Goal: Task Accomplishment & Management: Manage account settings

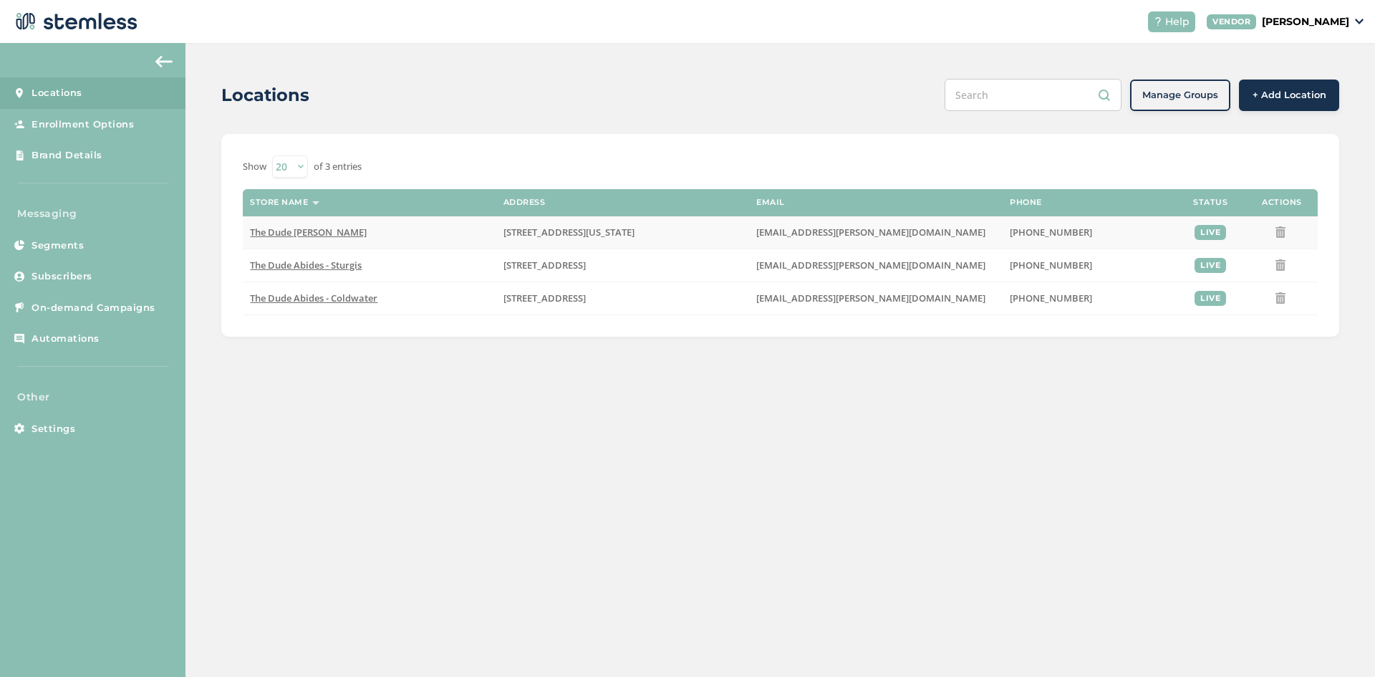
click at [337, 238] on td "The Dude [PERSON_NAME]" at bounding box center [369, 232] width 253 height 33
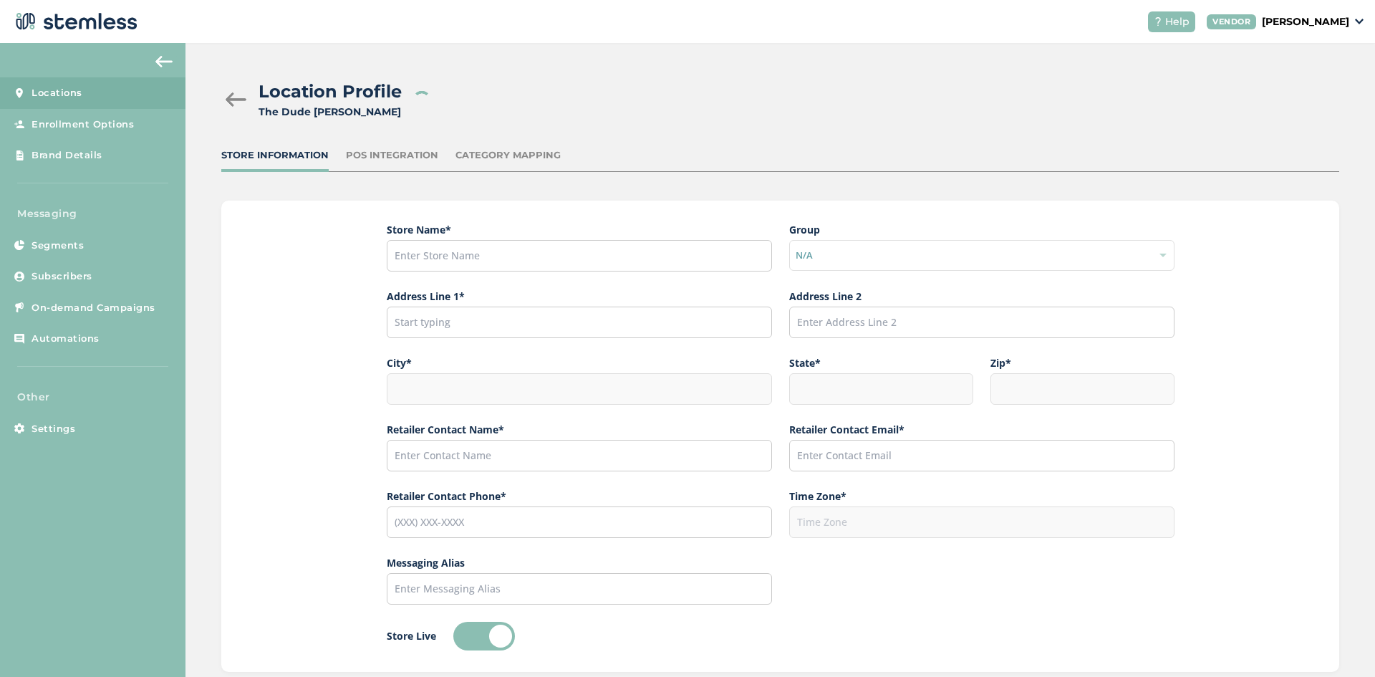
type input "The Dude [PERSON_NAME]"
type input "[STREET_ADDRESS][US_STATE]"
type input "[PERSON_NAME]"
type input "MI"
type input "49042"
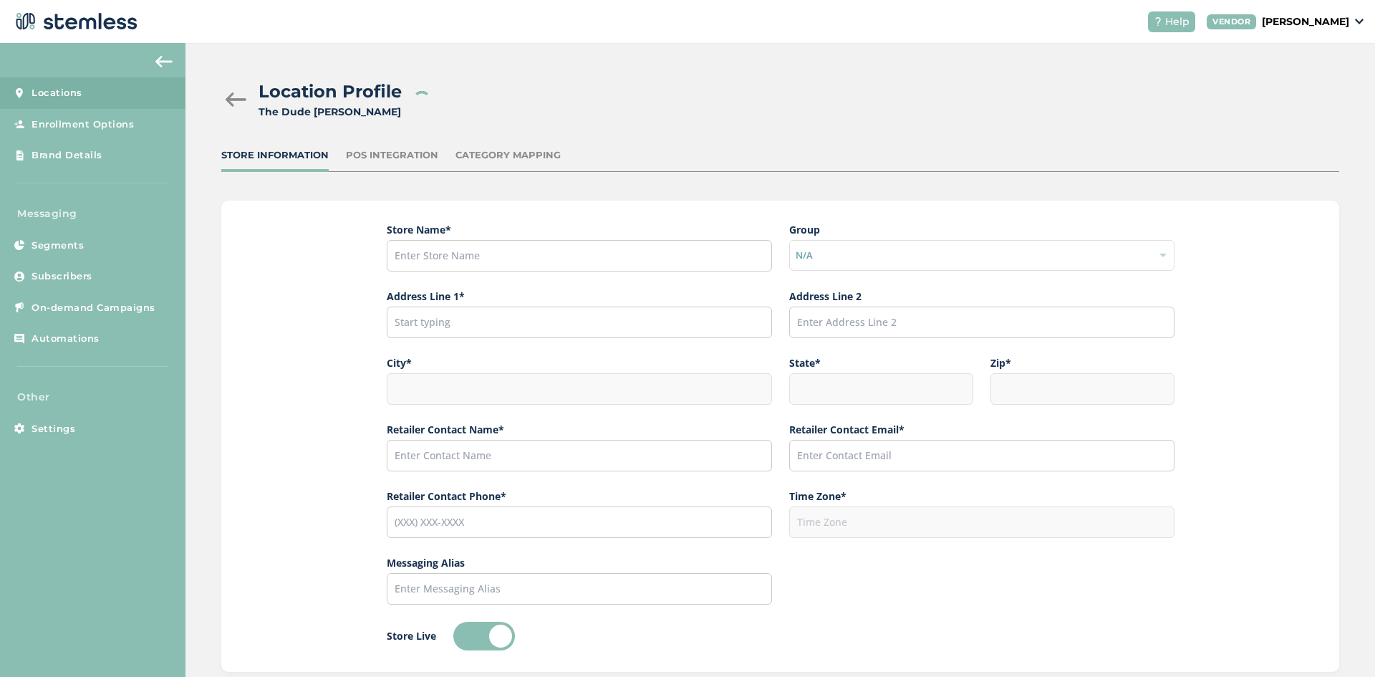
type input "[PERSON_NAME]"
type input "[EMAIL_ADDRESS][PERSON_NAME][DOMAIN_NAME]"
type input "[PHONE_NUMBER]"
type input "America/[GEOGRAPHIC_DATA]"
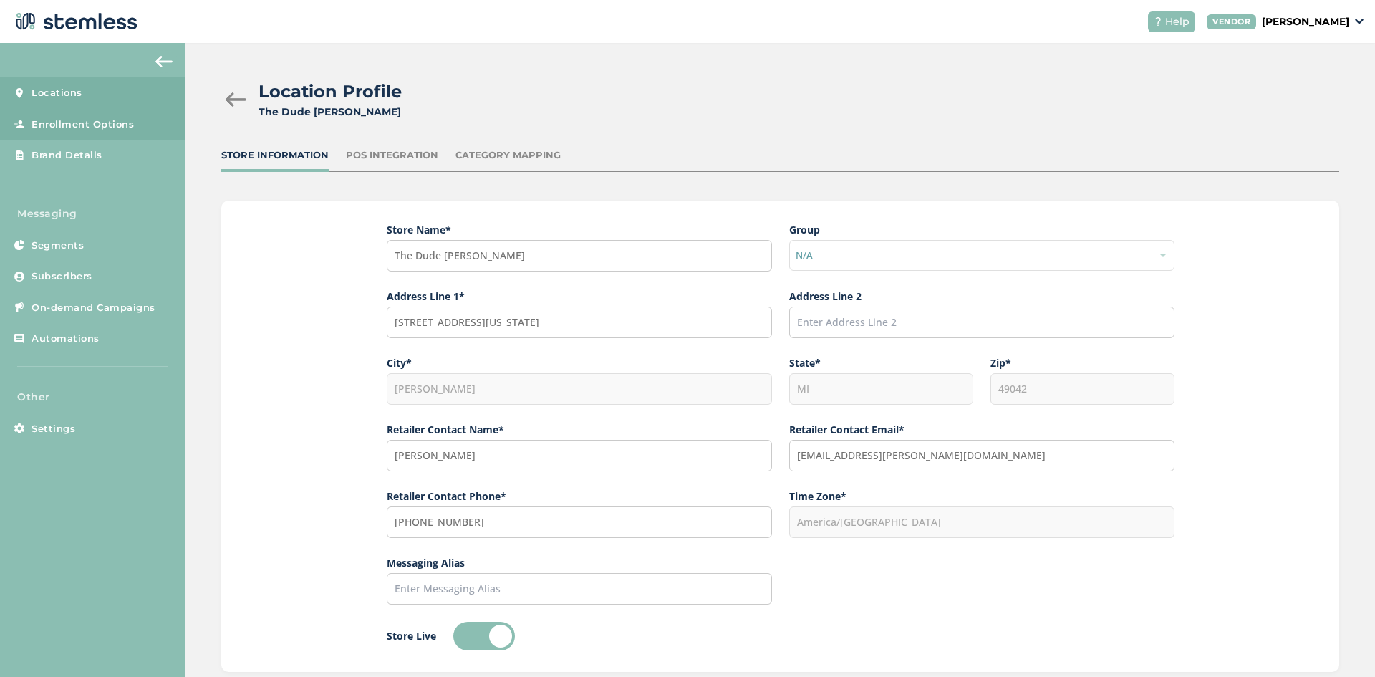
click at [102, 122] on span "Enrollment Options" at bounding box center [83, 124] width 102 height 14
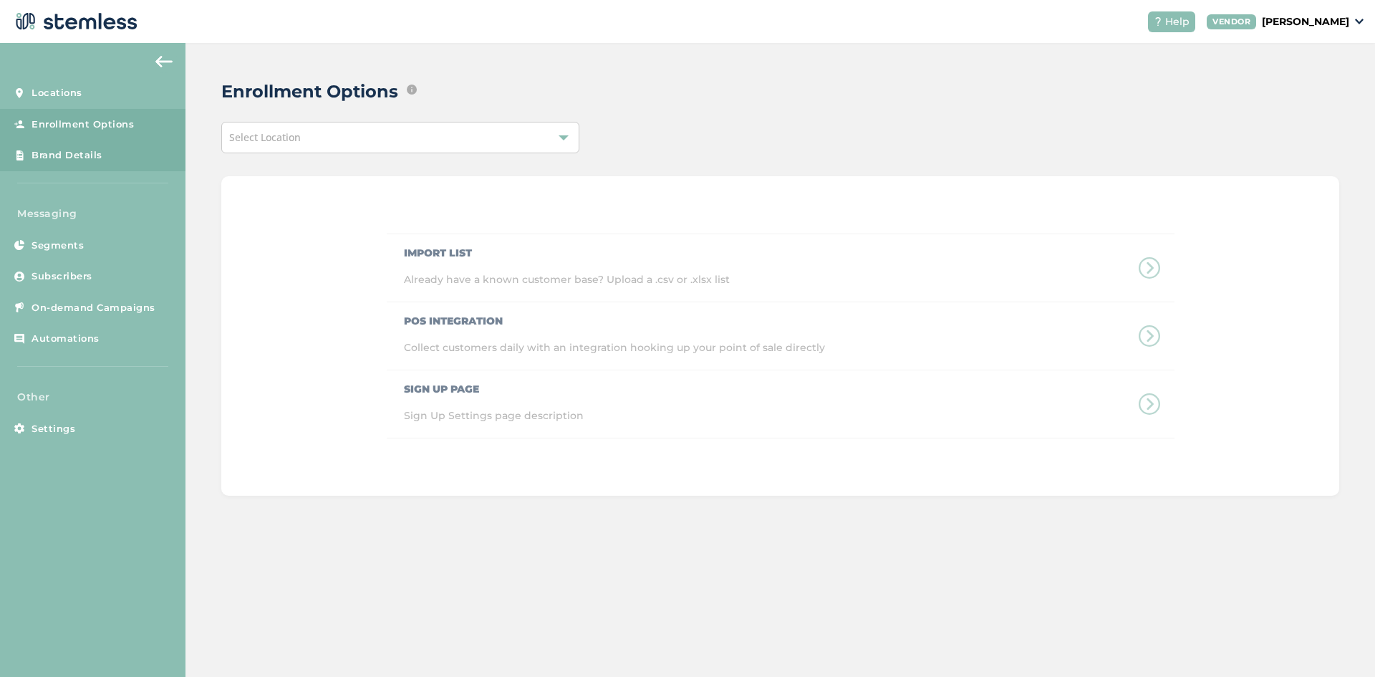
click at [100, 154] on span "Brand Details" at bounding box center [67, 155] width 71 height 14
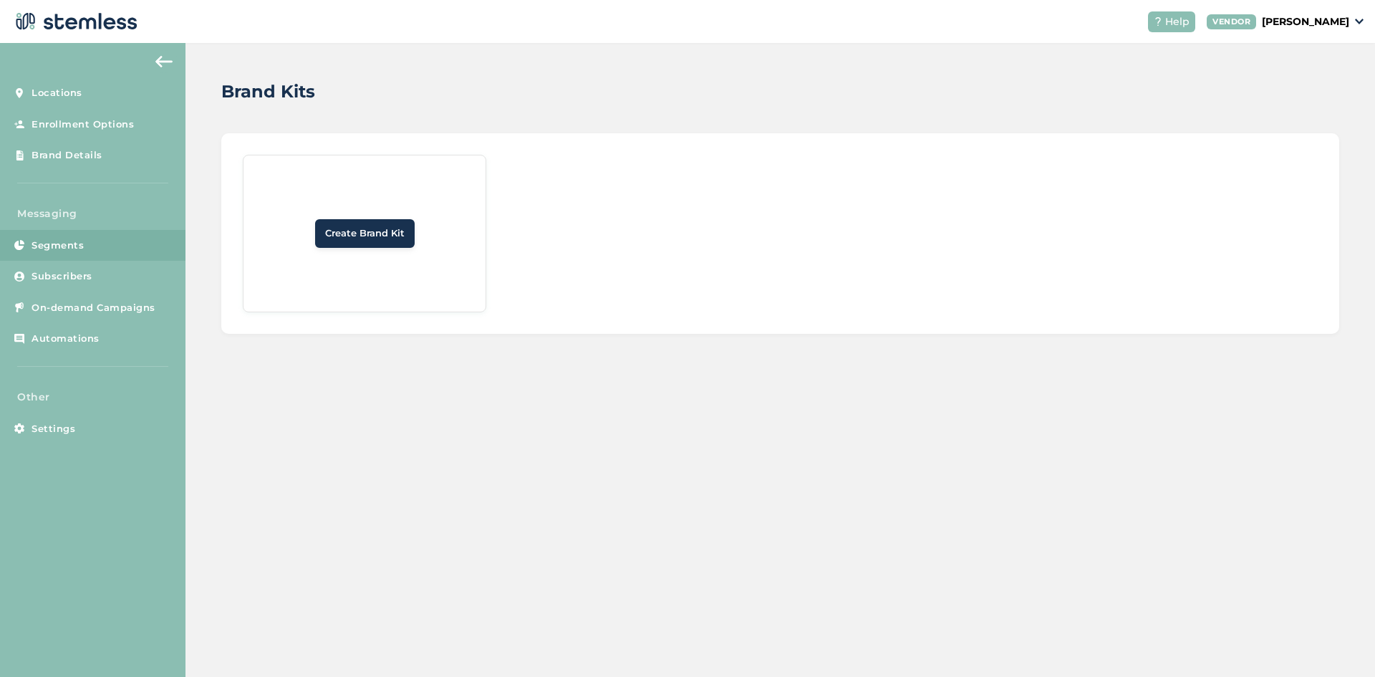
click at [74, 241] on span "Segments" at bounding box center [58, 245] width 52 height 14
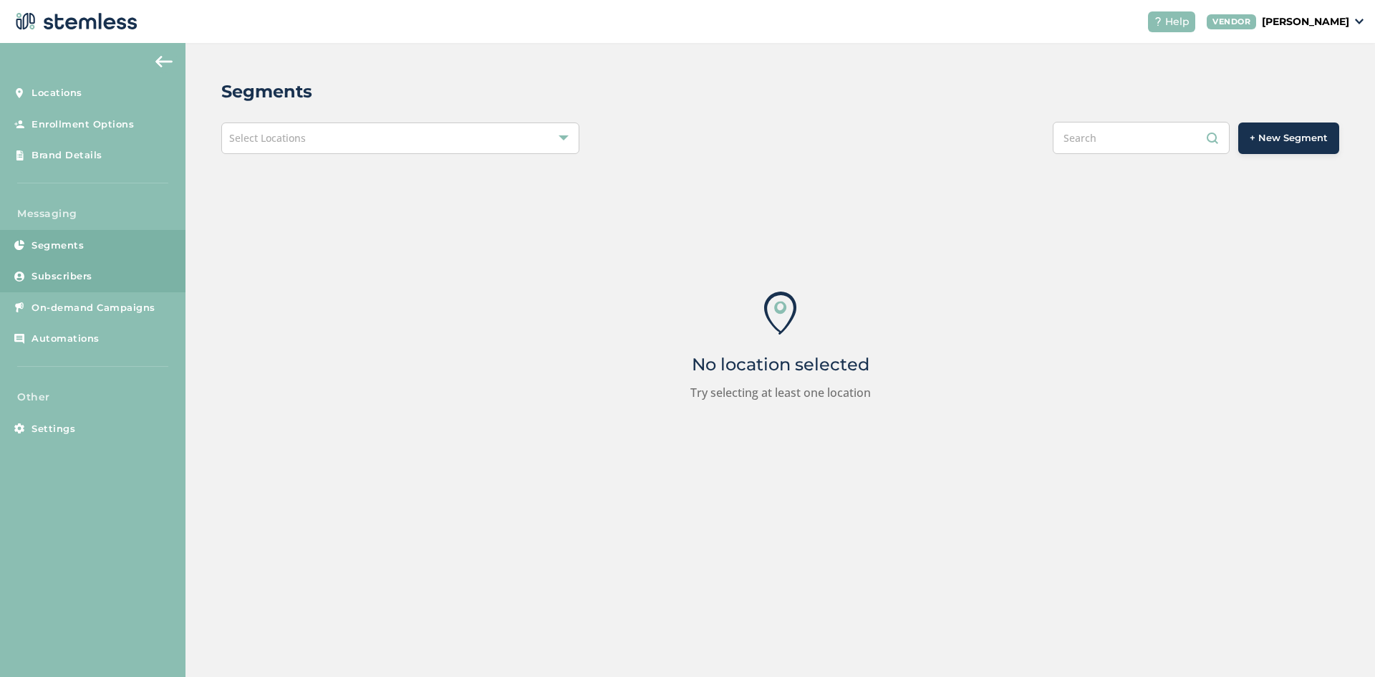
click at [62, 274] on span "Subscribers" at bounding box center [62, 276] width 61 height 14
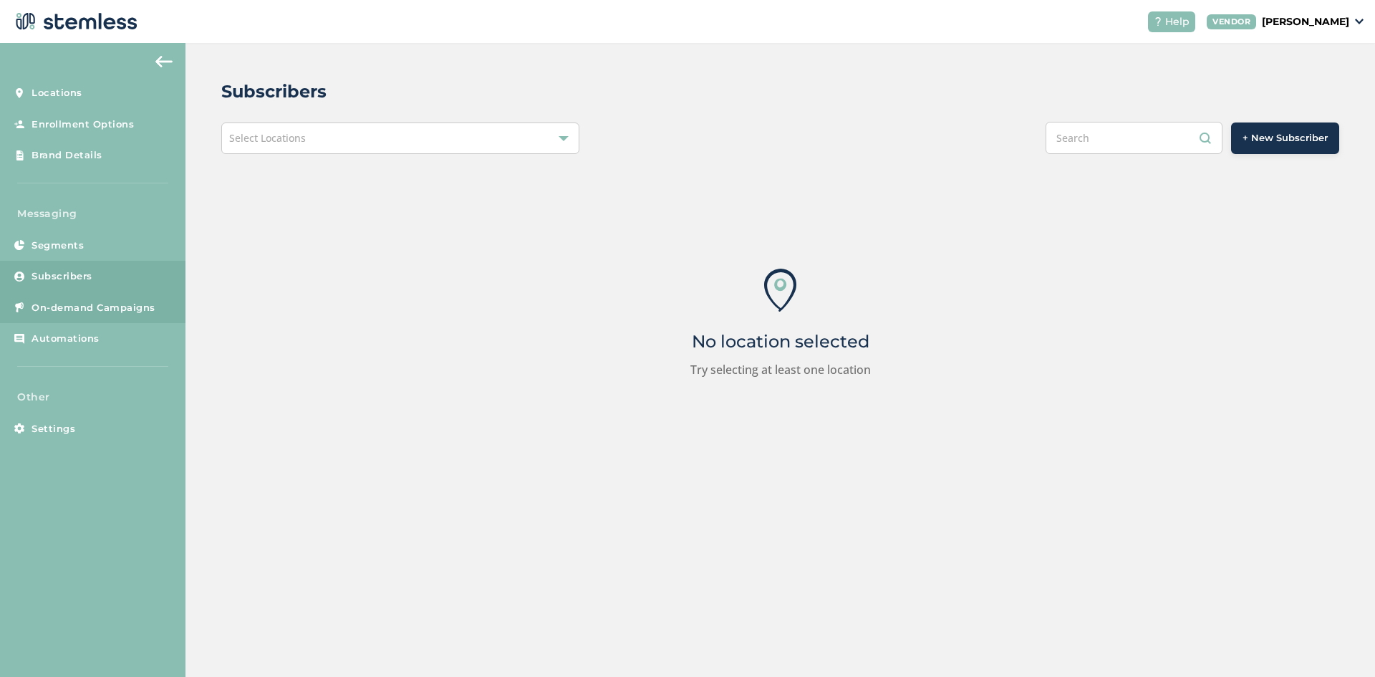
click at [132, 315] on link "On-demand Campaigns" at bounding box center [92, 308] width 185 height 32
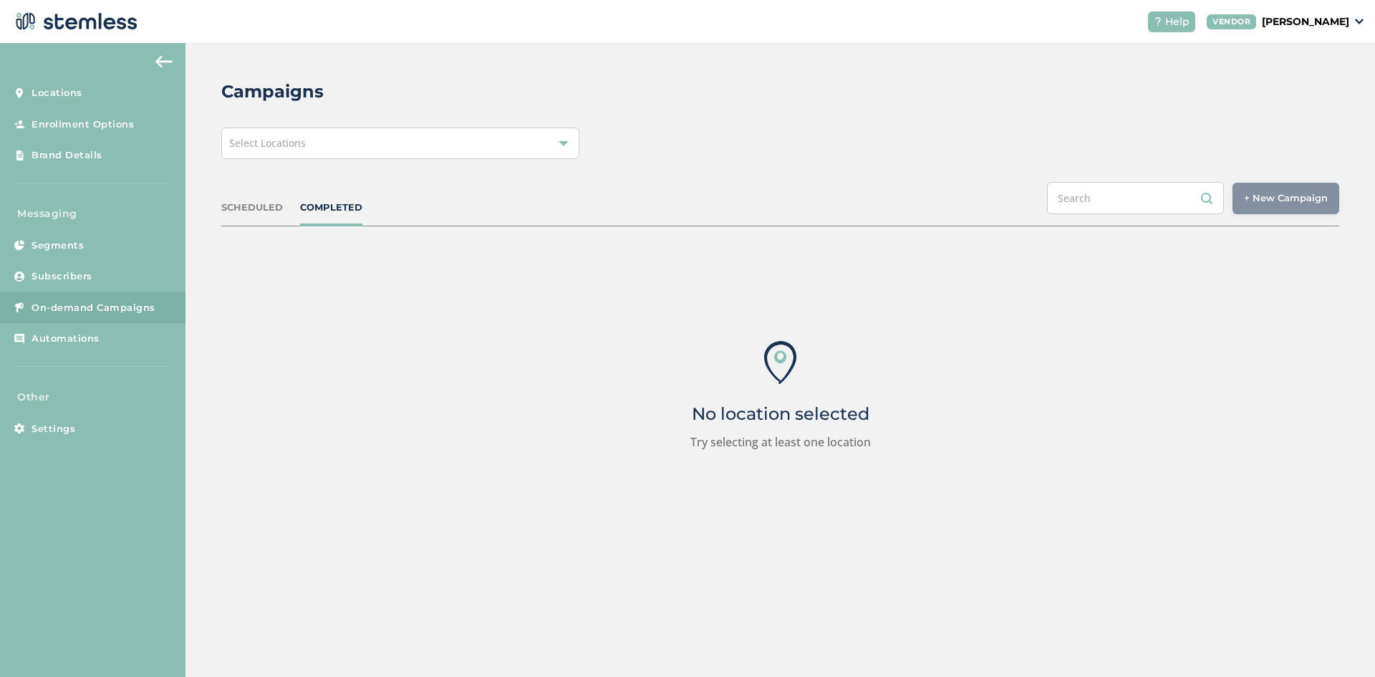
click at [237, 211] on div "SCHEDULED" at bounding box center [252, 207] width 62 height 14
click at [90, 341] on span "Automations" at bounding box center [66, 339] width 68 height 14
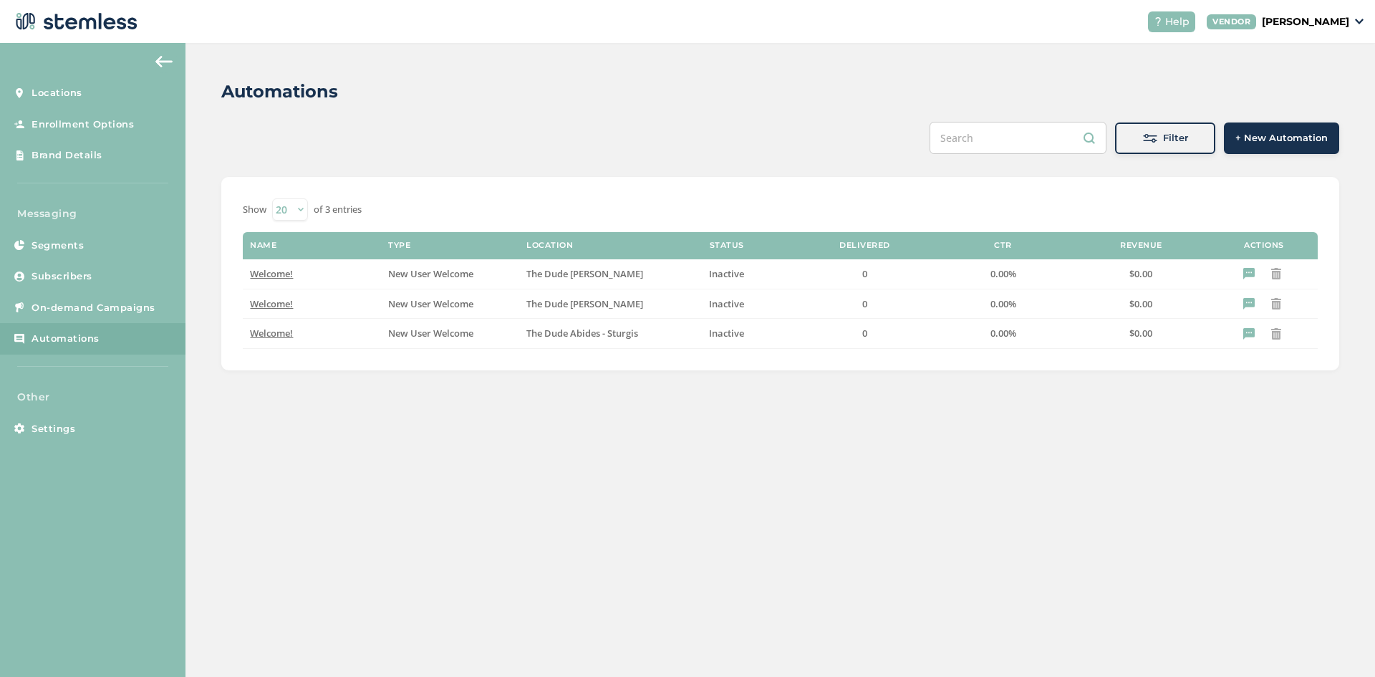
drag, startPoint x: 226, startPoint y: 230, endPoint x: 1138, endPoint y: 439, distance: 935.2
click at [1138, 439] on div "Automations Filter + New Automation Show 20 50 100 of 3 entries Name Type Locat…" at bounding box center [779, 360] width 1189 height 634
click at [68, 99] on span "Locations" at bounding box center [57, 93] width 51 height 14
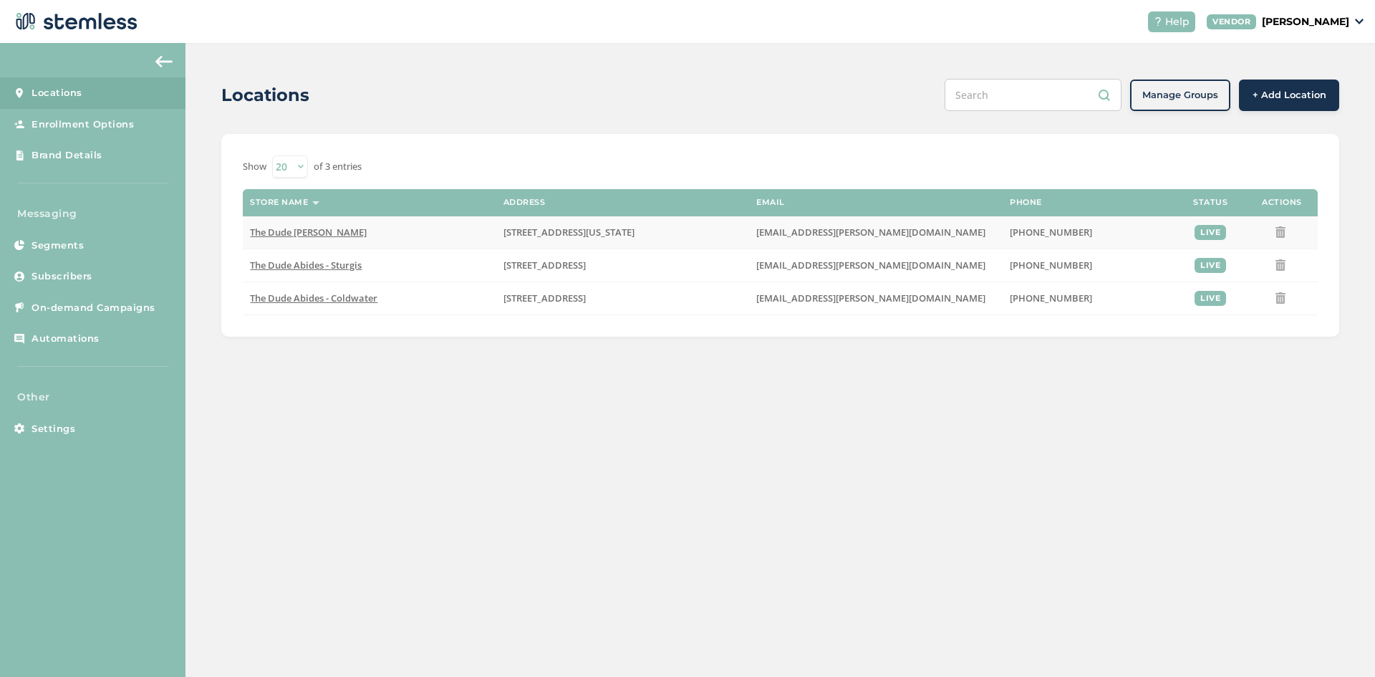
click at [301, 226] on span "The Dude [PERSON_NAME]" at bounding box center [308, 232] width 117 height 13
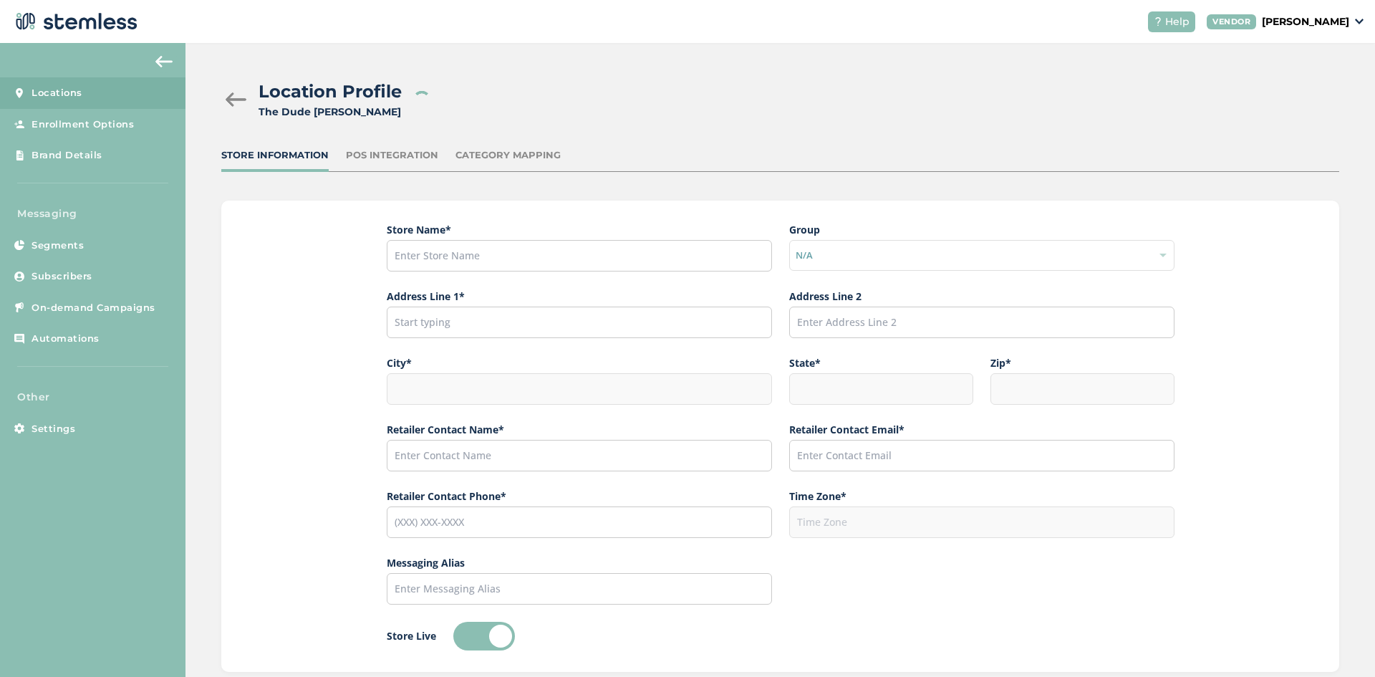
type input "The Dude [PERSON_NAME]"
type input "[STREET_ADDRESS][US_STATE]"
type input "[PERSON_NAME]"
type input "MI"
type input "49042"
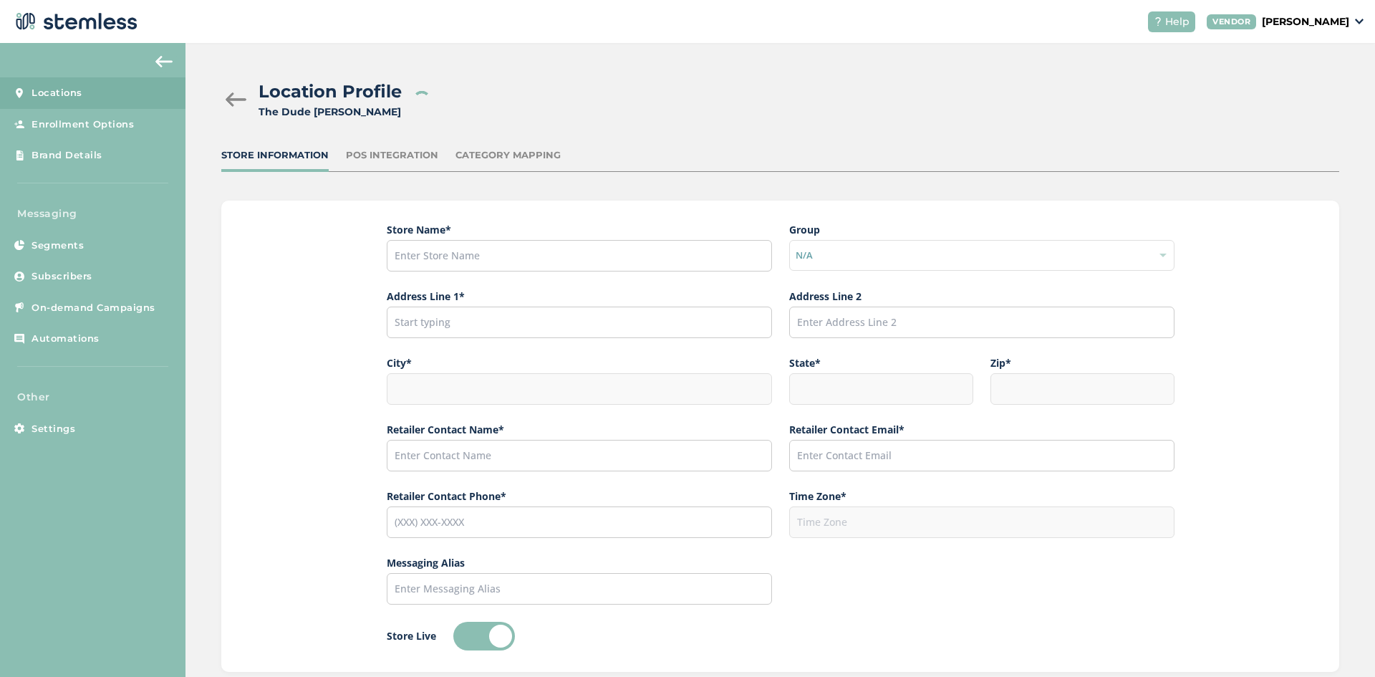
type input "[PERSON_NAME]"
type input "[EMAIL_ADDRESS][PERSON_NAME][DOMAIN_NAME]"
type input "[PHONE_NUMBER]"
type input "America/[GEOGRAPHIC_DATA]"
click at [382, 160] on div "POS Integration" at bounding box center [392, 155] width 92 height 14
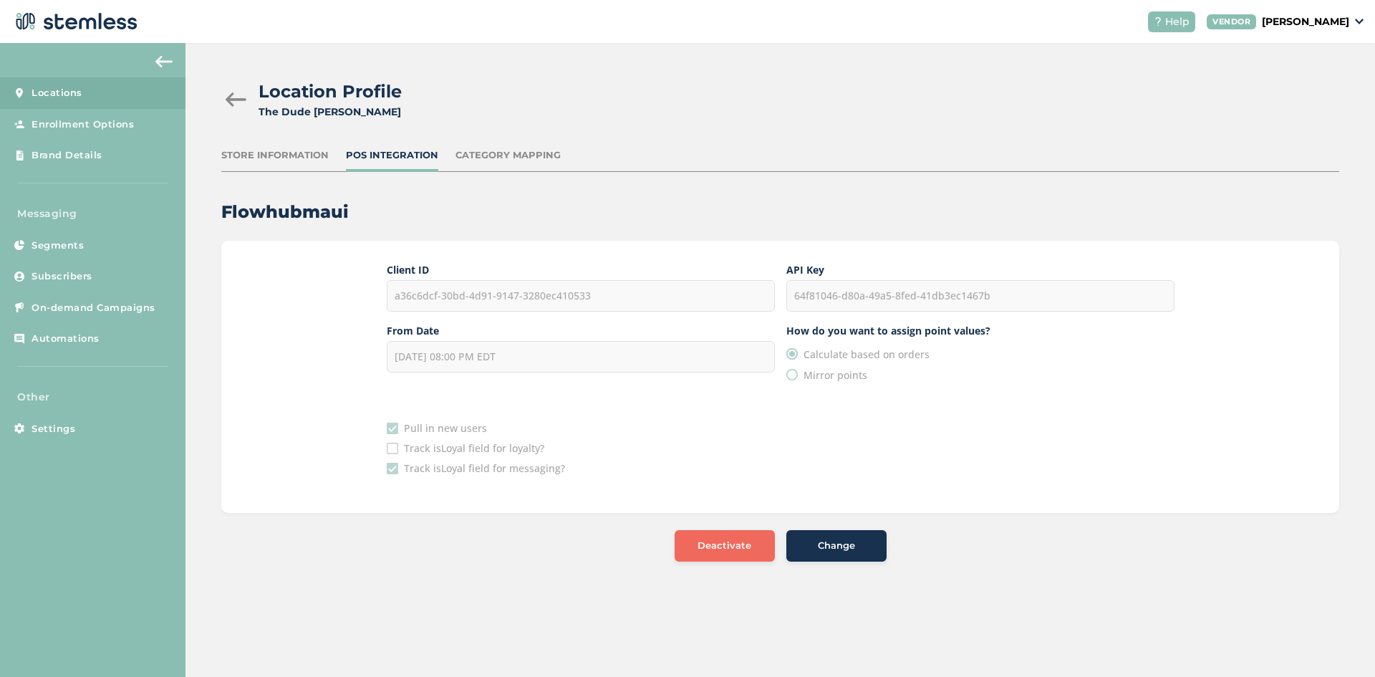
click at [511, 160] on div "Category Mapping" at bounding box center [507, 155] width 105 height 14
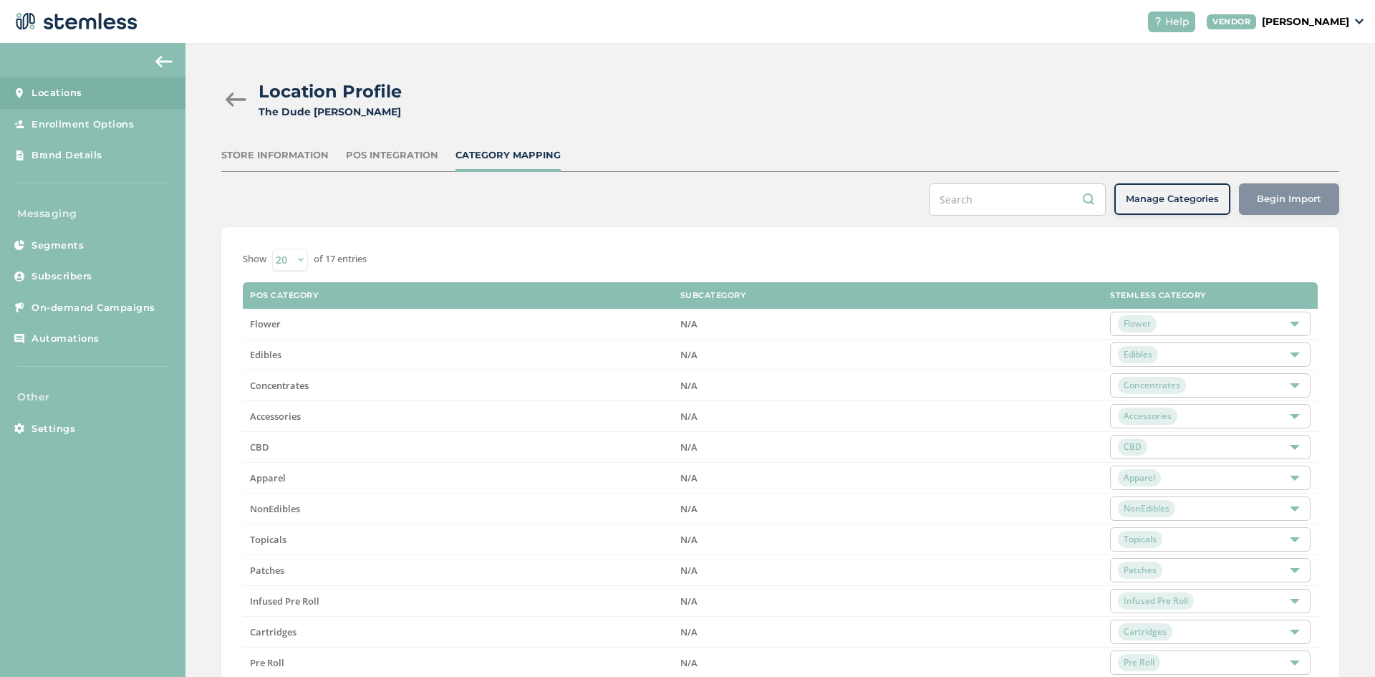
click at [298, 155] on div "Store Information" at bounding box center [274, 155] width 107 height 14
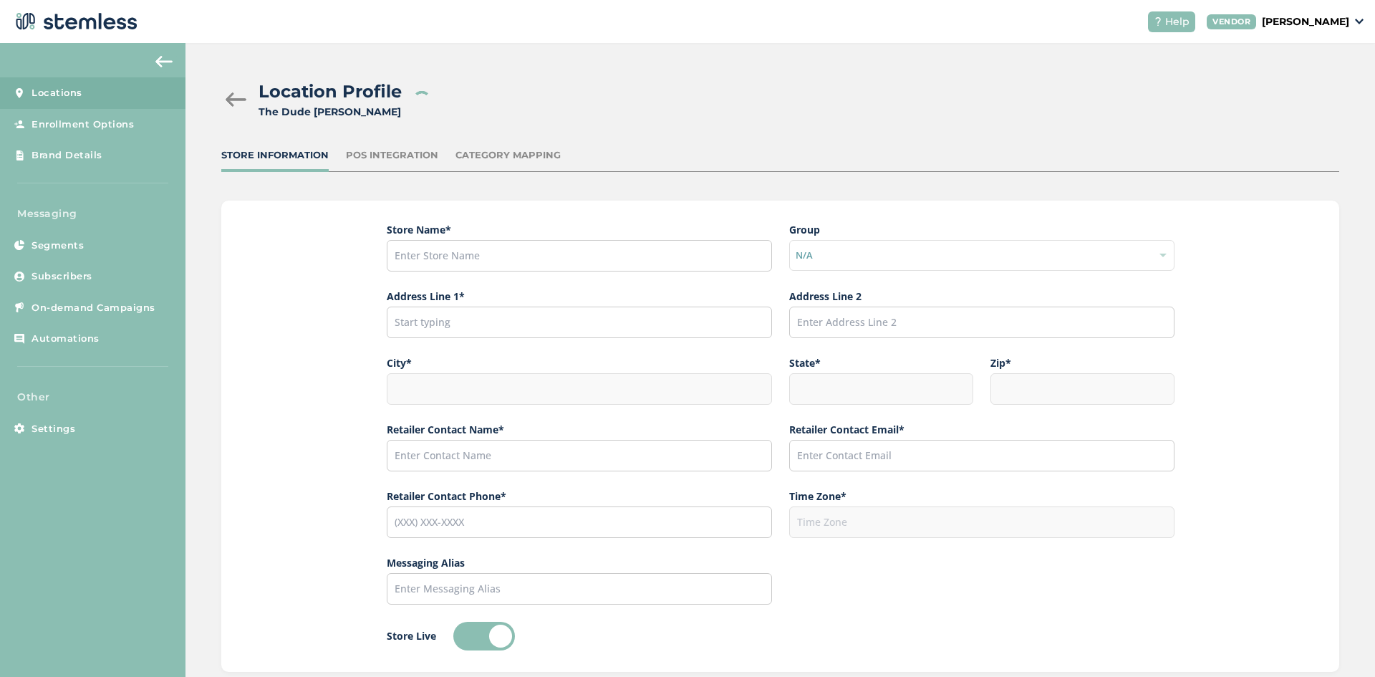
type input "The Dude [PERSON_NAME]"
type input "[STREET_ADDRESS][US_STATE]"
type input "[PERSON_NAME]"
type input "MI"
type input "49042"
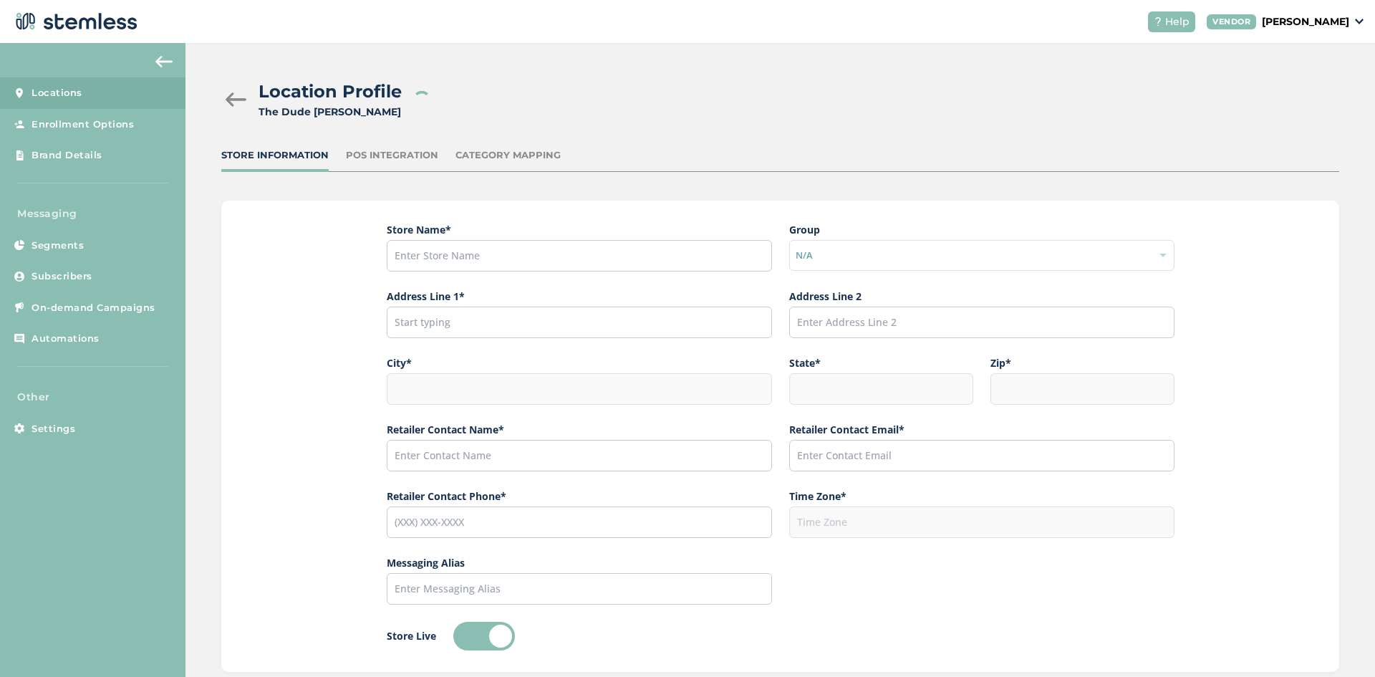
type input "[PERSON_NAME]"
type input "[EMAIL_ADDRESS][PERSON_NAME][DOMAIN_NAME]"
type input "[PHONE_NUMBER]"
type input "America/[GEOGRAPHIC_DATA]"
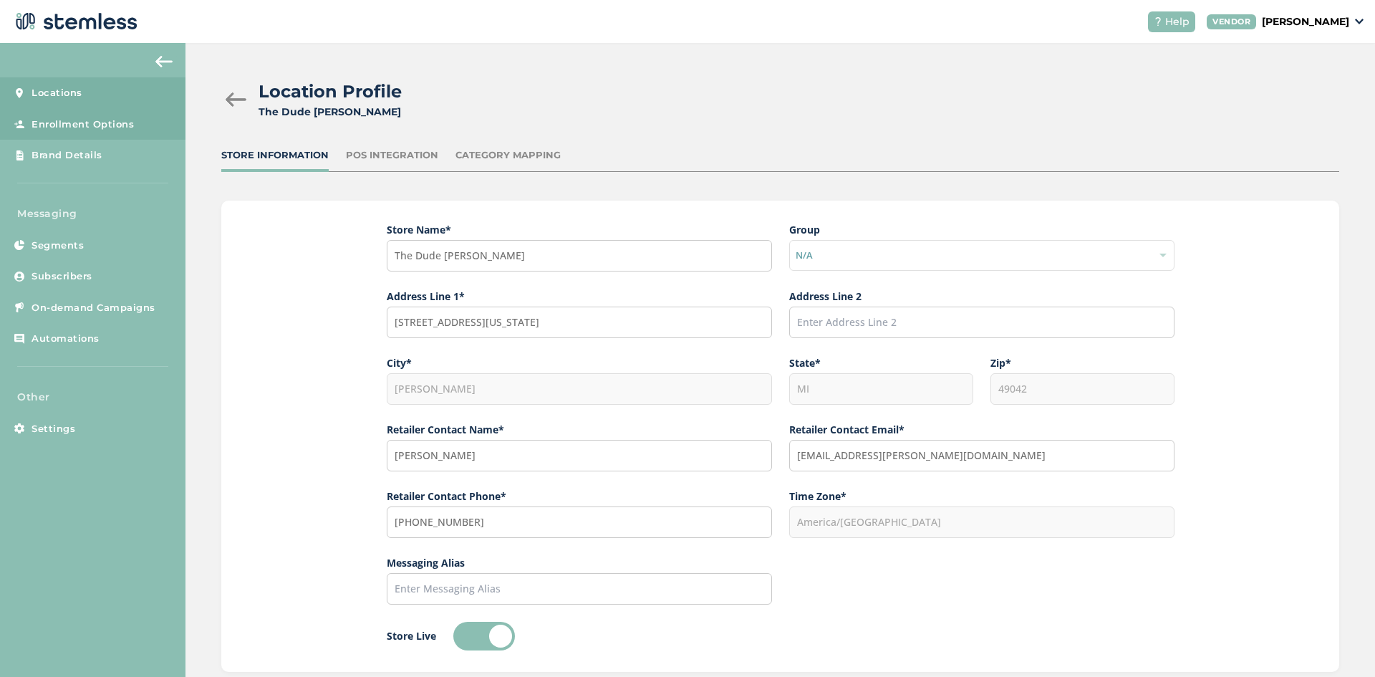
click at [92, 127] on span "Enrollment Options" at bounding box center [83, 124] width 102 height 14
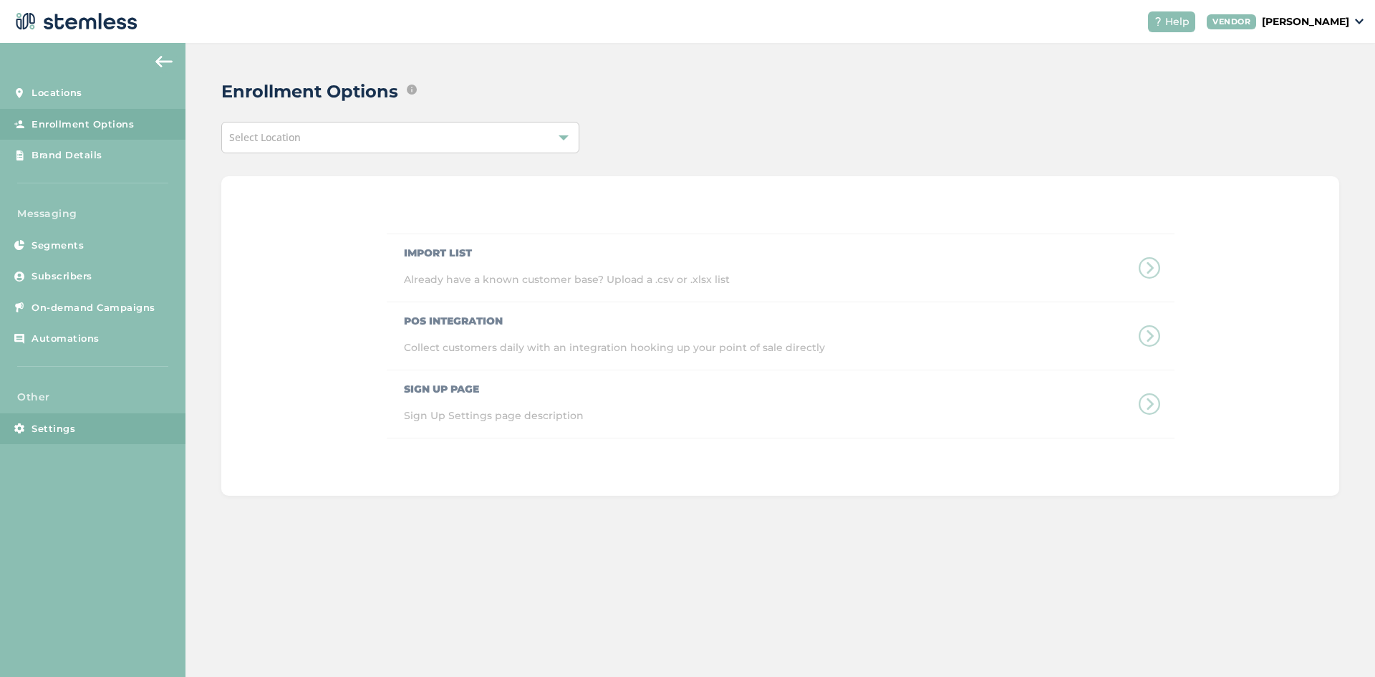
click at [70, 419] on link "Settings" at bounding box center [92, 429] width 185 height 32
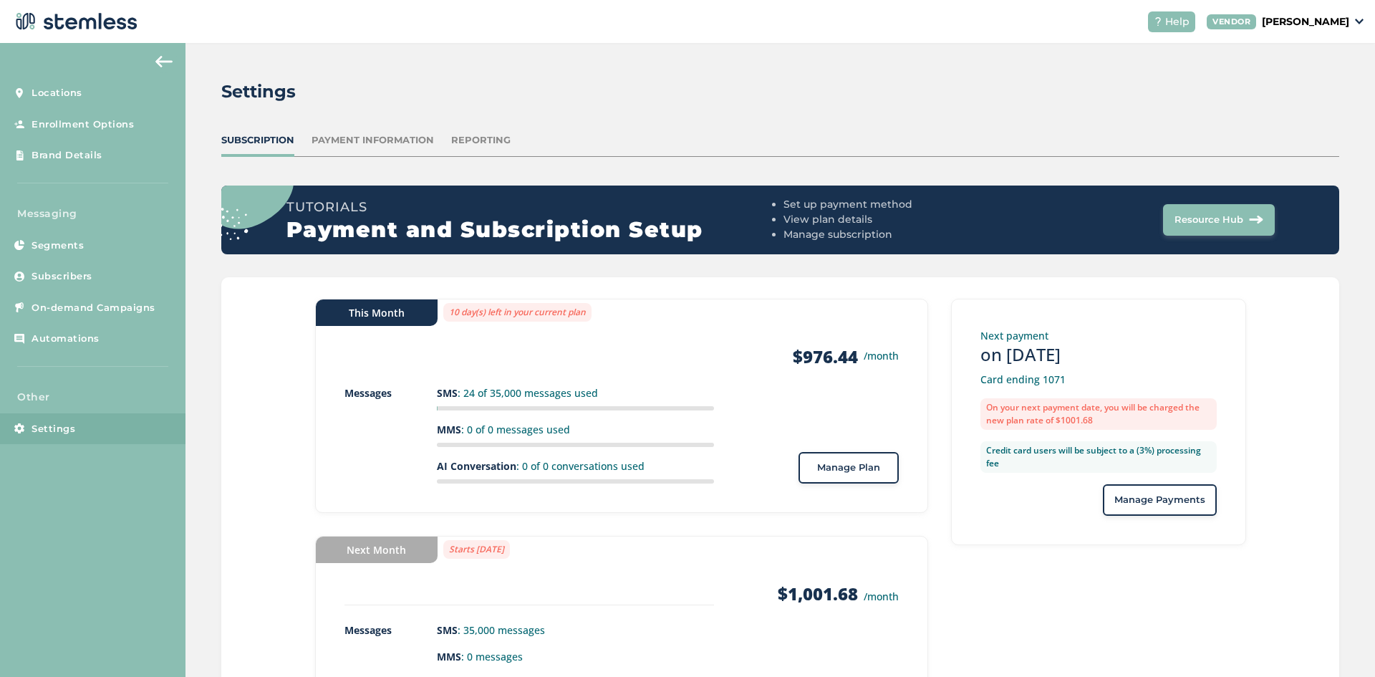
click at [397, 145] on div "Payment Information" at bounding box center [372, 140] width 122 height 14
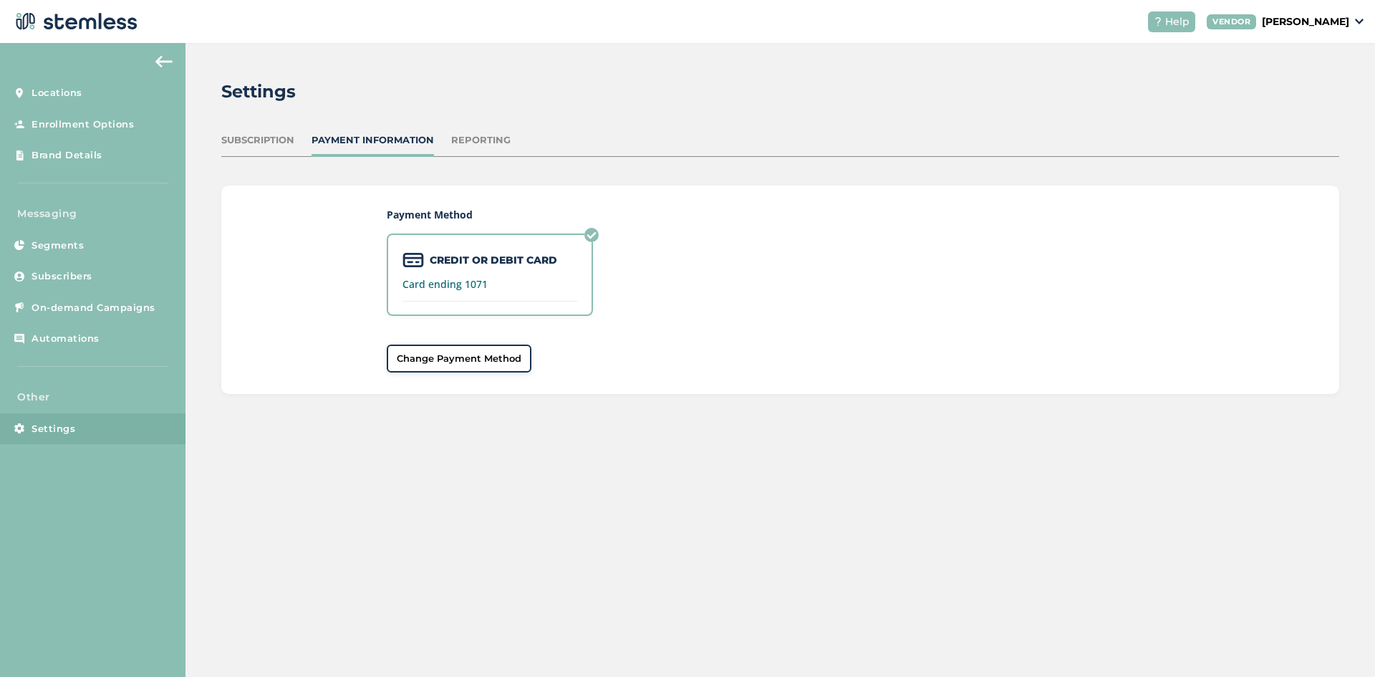
click at [481, 142] on div "Reporting" at bounding box center [480, 140] width 59 height 14
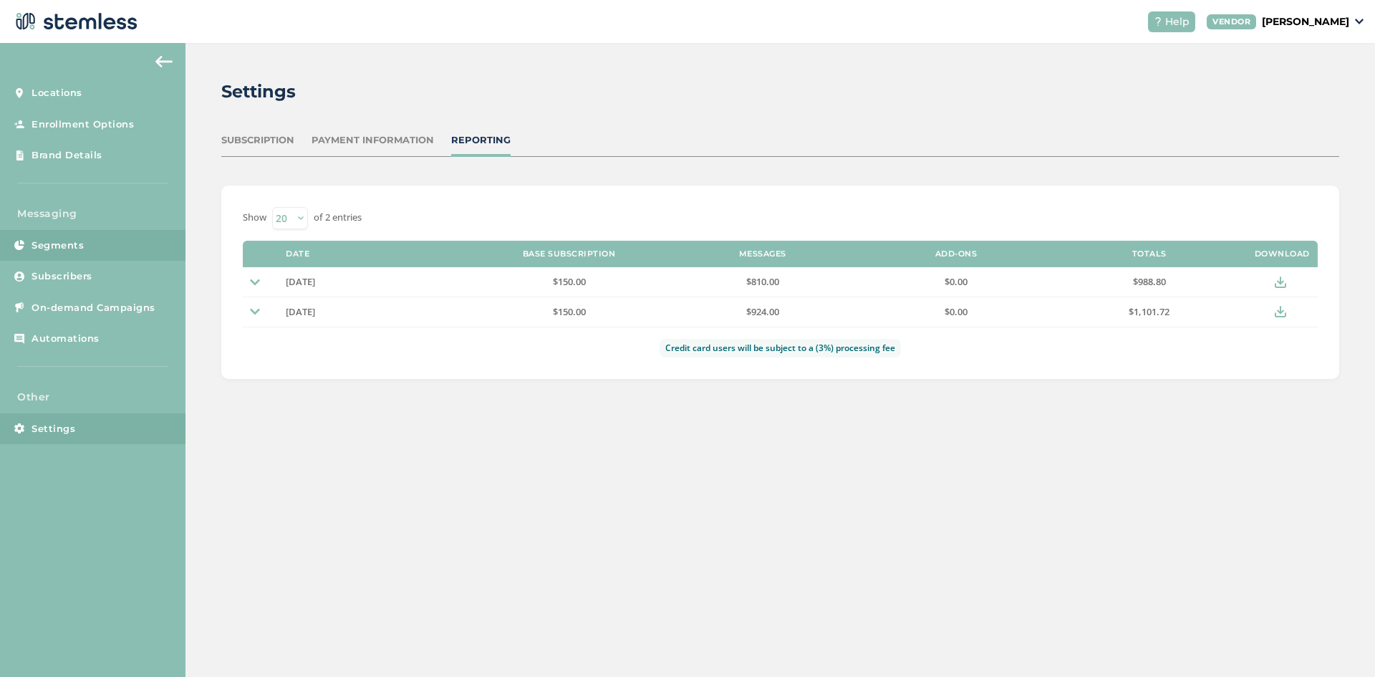
click at [56, 242] on span "Segments" at bounding box center [58, 245] width 52 height 14
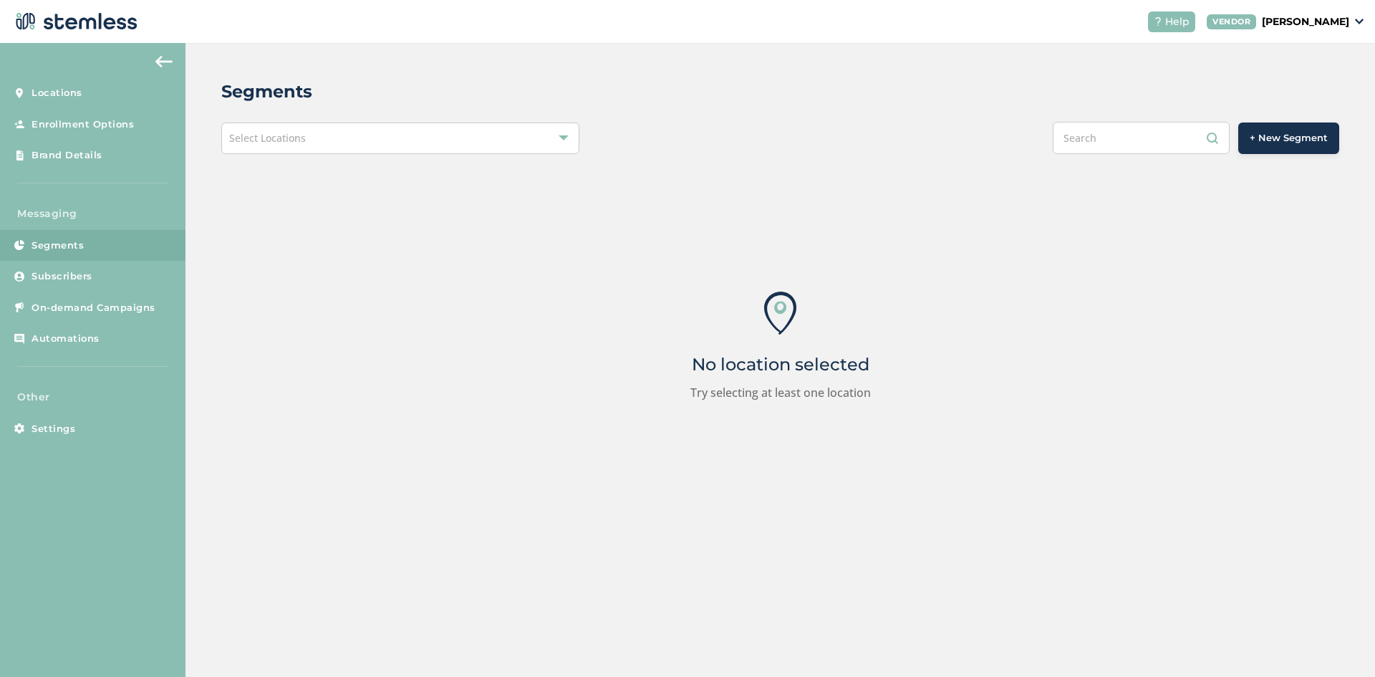
click at [328, 135] on div "Select Locations" at bounding box center [400, 138] width 358 height 32
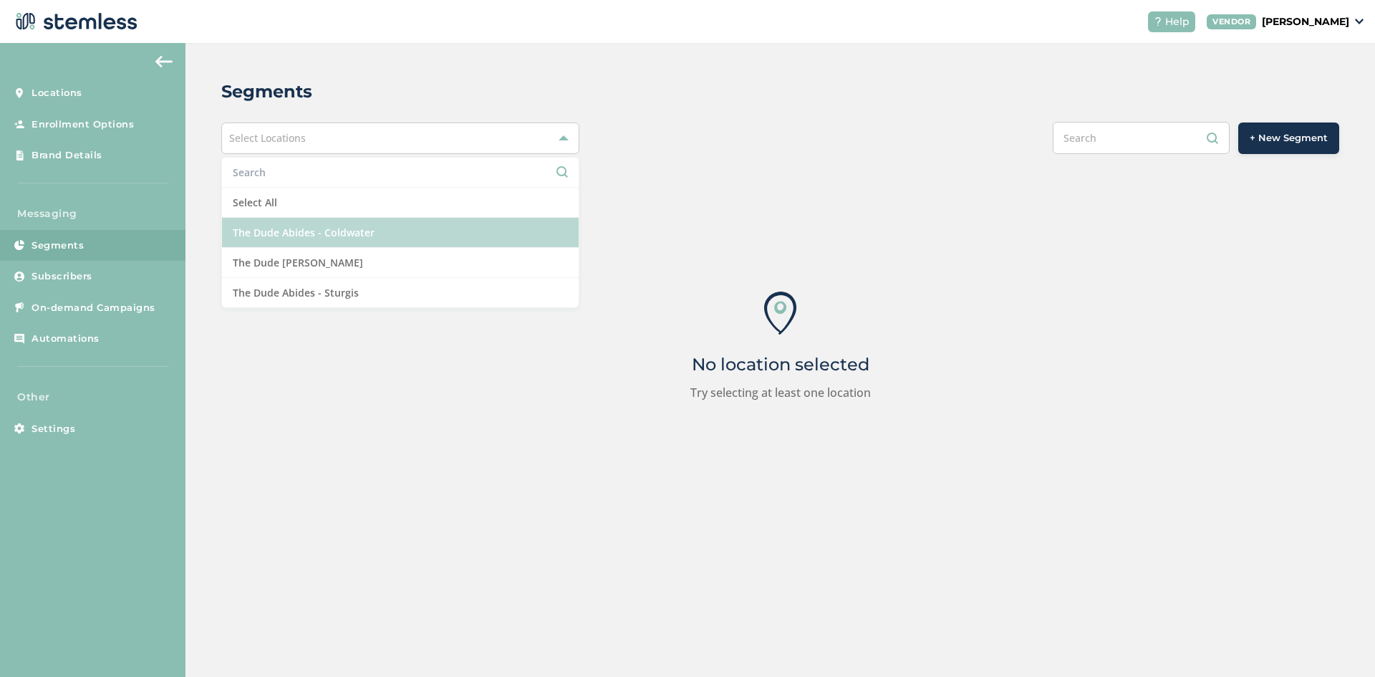
click at [302, 233] on li "The Dude Abides - Coldwater" at bounding box center [400, 233] width 357 height 30
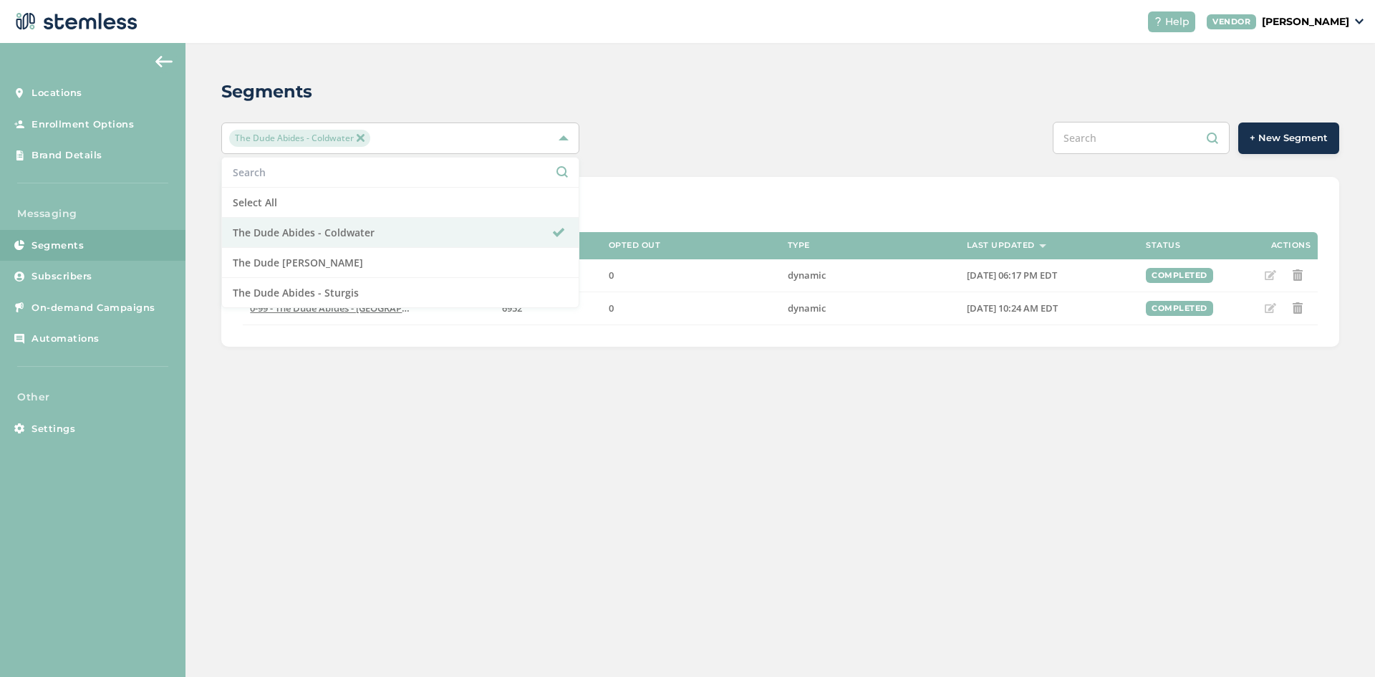
click at [770, 384] on div "Segments The Dude Abides - Coldwater Select All The Dude Abides - Coldwater The…" at bounding box center [779, 360] width 1189 height 634
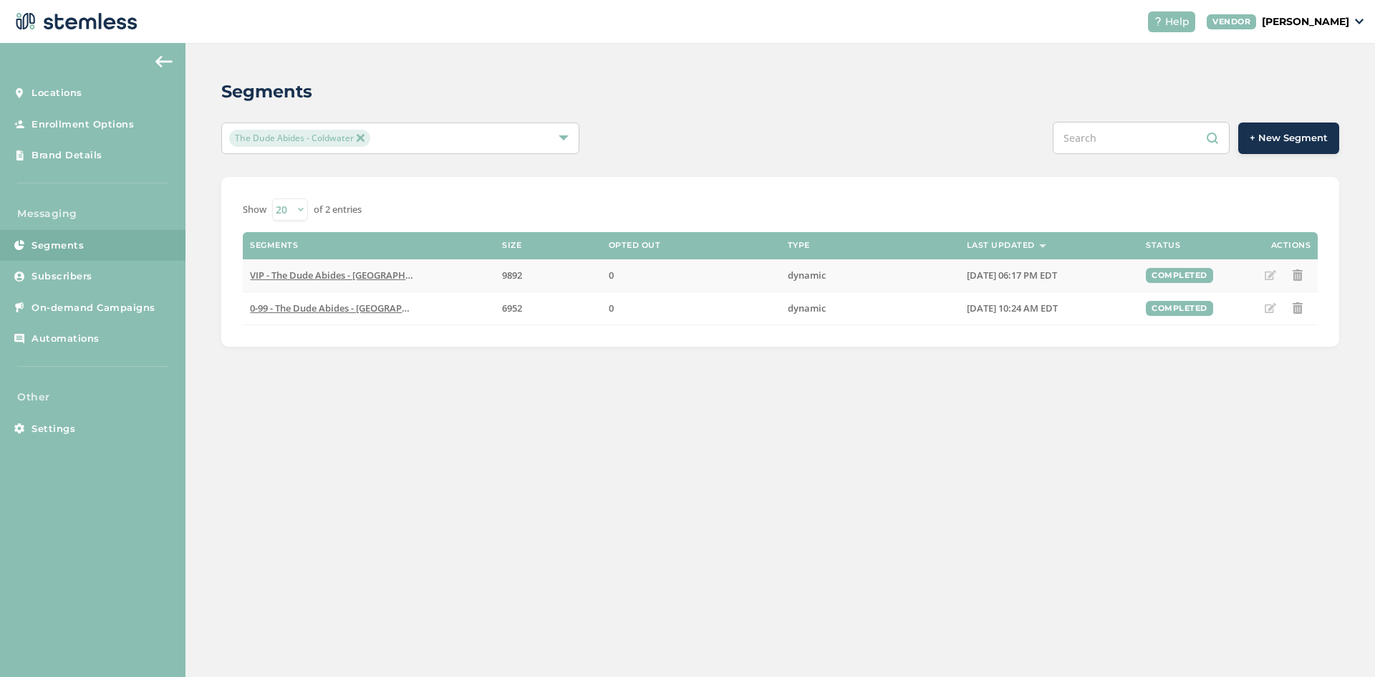
drag, startPoint x: 1070, startPoint y: 309, endPoint x: 960, endPoint y: 279, distance: 113.6
click at [960, 279] on table "Segments Size Opted Out Type Last Updated Status Actions VIP - The Dude Abides …" at bounding box center [780, 278] width 1075 height 93
click at [976, 392] on div "Segments The Dude Abides - Coldwater + New Segment Show 20 50 100 of 2 entries …" at bounding box center [779, 360] width 1189 height 634
click at [1087, 416] on div "Segments The Dude Abides - Coldwater + New Segment Show 20 50 100 of 2 entries …" at bounding box center [779, 360] width 1189 height 634
click at [380, 271] on span "VIP - The Dude Abides - [GEOGRAPHIC_DATA]" at bounding box center [348, 275] width 196 height 13
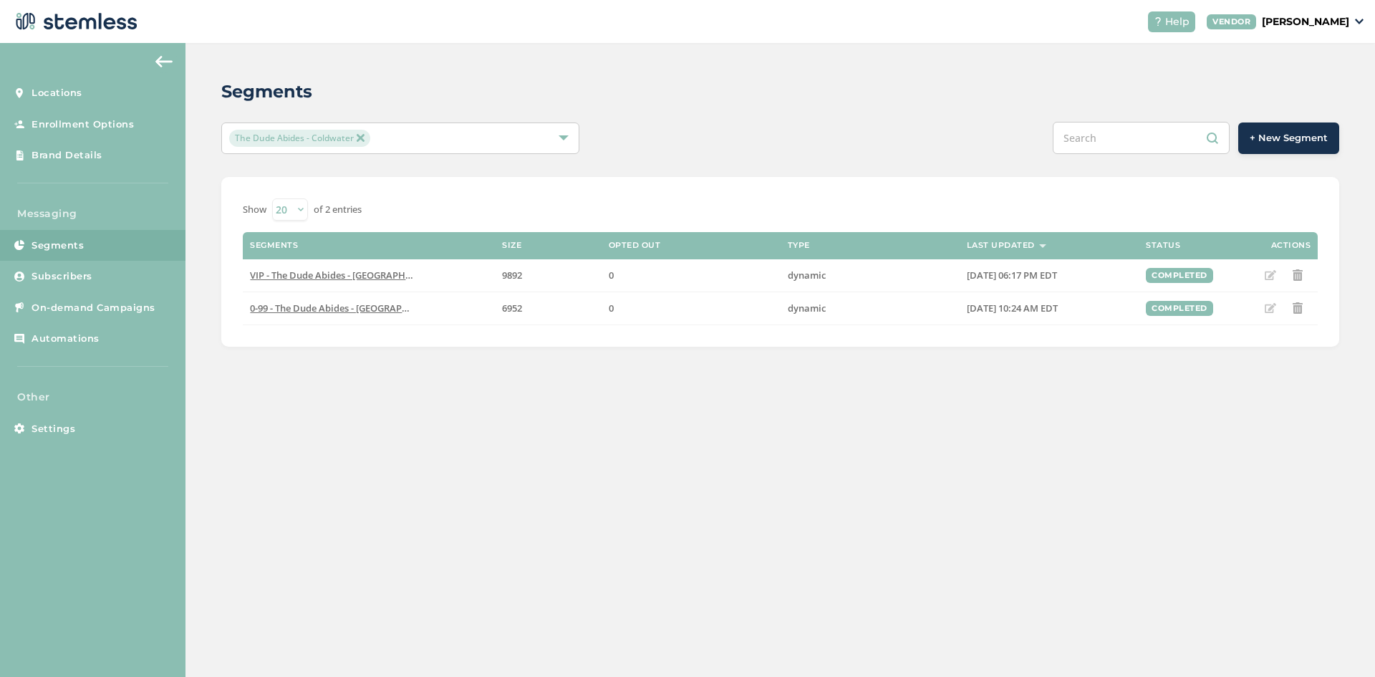
click at [440, 137] on div "The Dude Abides - Coldwater" at bounding box center [393, 138] width 328 height 17
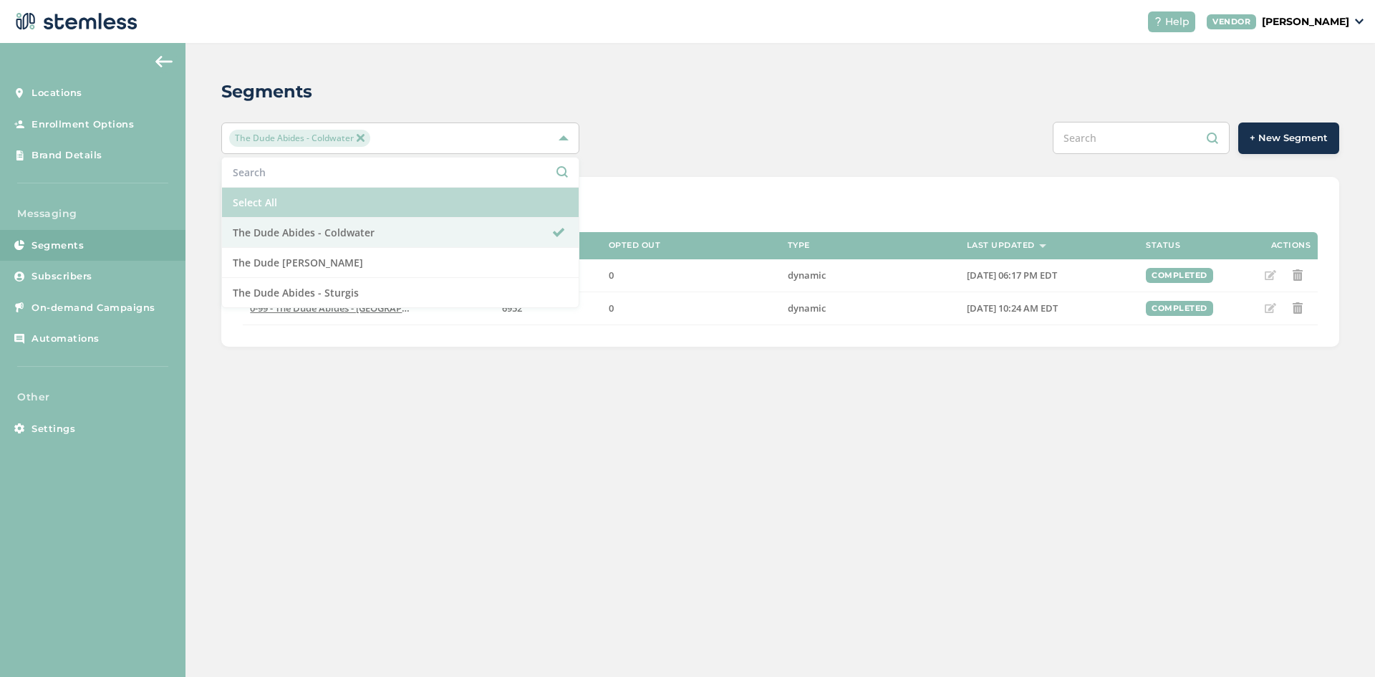
click at [395, 208] on li "Select All" at bounding box center [400, 203] width 357 height 30
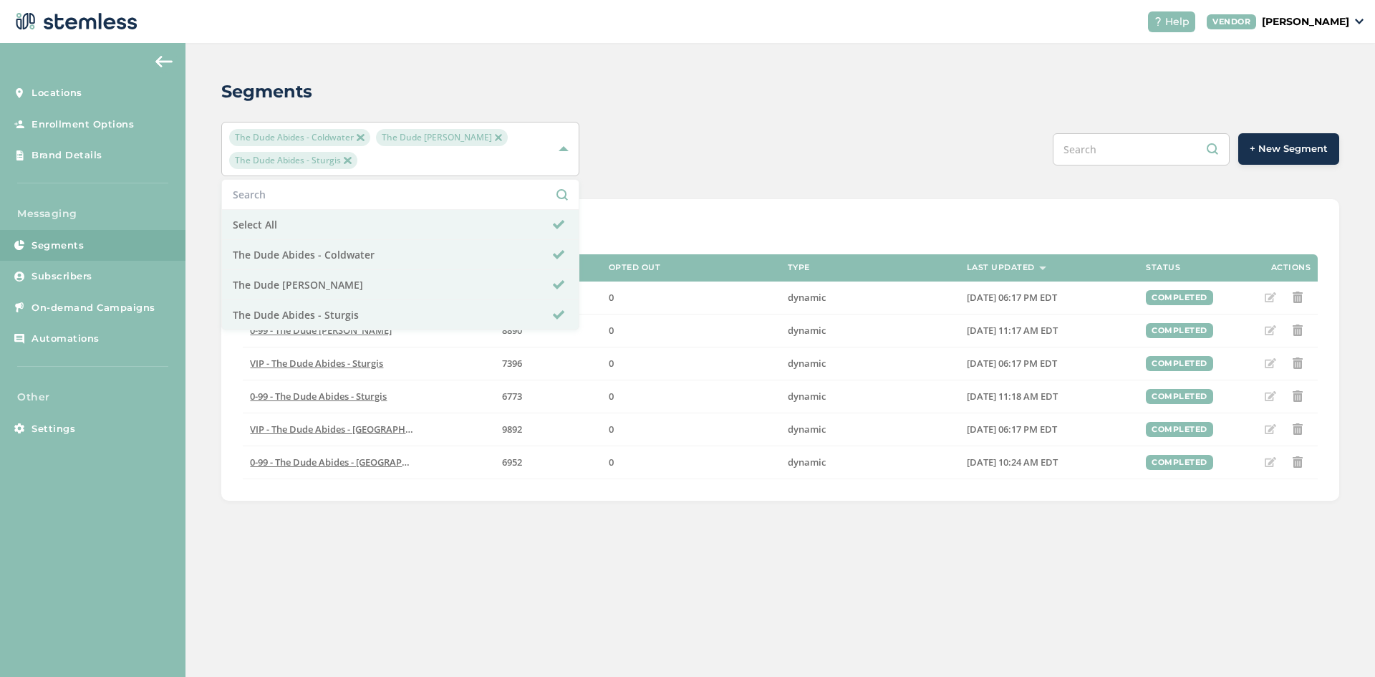
click at [754, 565] on div "Segments The Dude Abides - Coldwater The Dude Abides - [PERSON_NAME] The Dude A…" at bounding box center [779, 360] width 1189 height 634
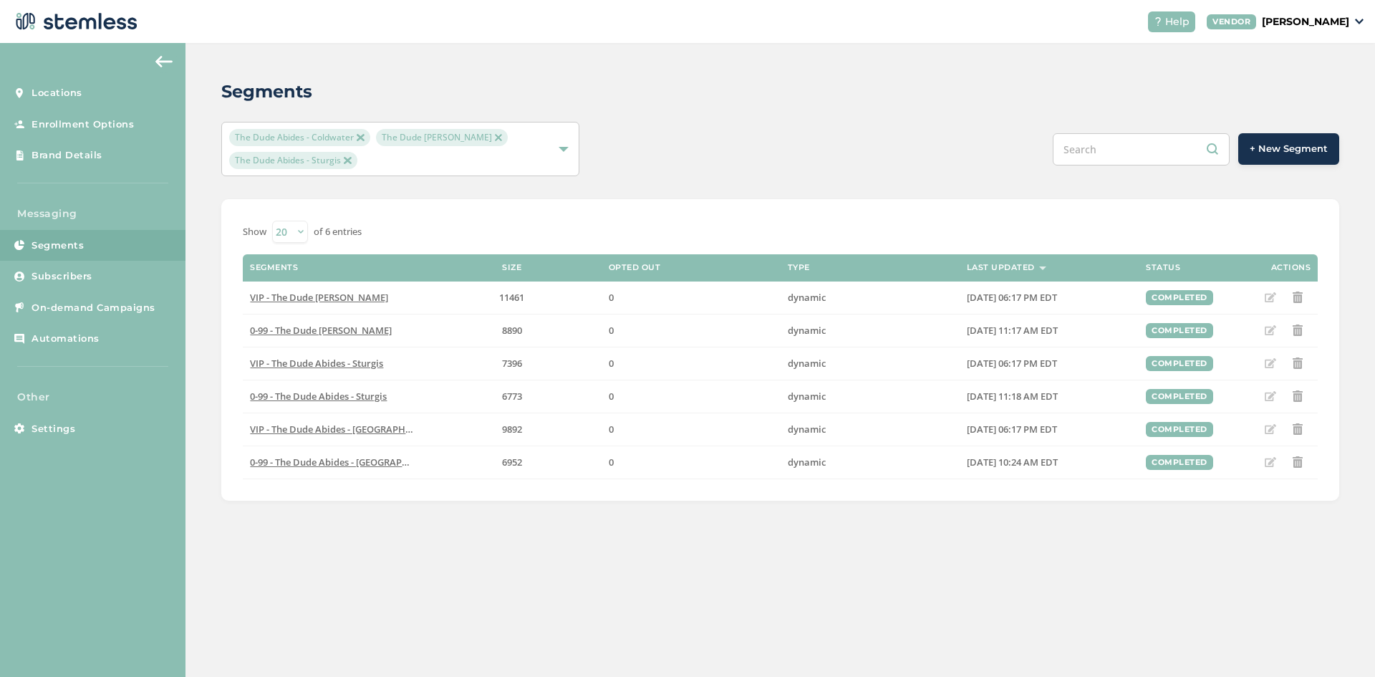
drag, startPoint x: 987, startPoint y: 479, endPoint x: 999, endPoint y: 498, distance: 22.8
click at [999, 498] on div "Show 20 50 100 of 6 entries Segments Size Opted Out Type Last Updated Status Ac…" at bounding box center [780, 349] width 1118 height 301
click at [348, 328] on span "0-99 - The Dude [PERSON_NAME]" at bounding box center [321, 330] width 142 height 13
drag, startPoint x: 961, startPoint y: 297, endPoint x: 1104, endPoint y: 491, distance: 241.2
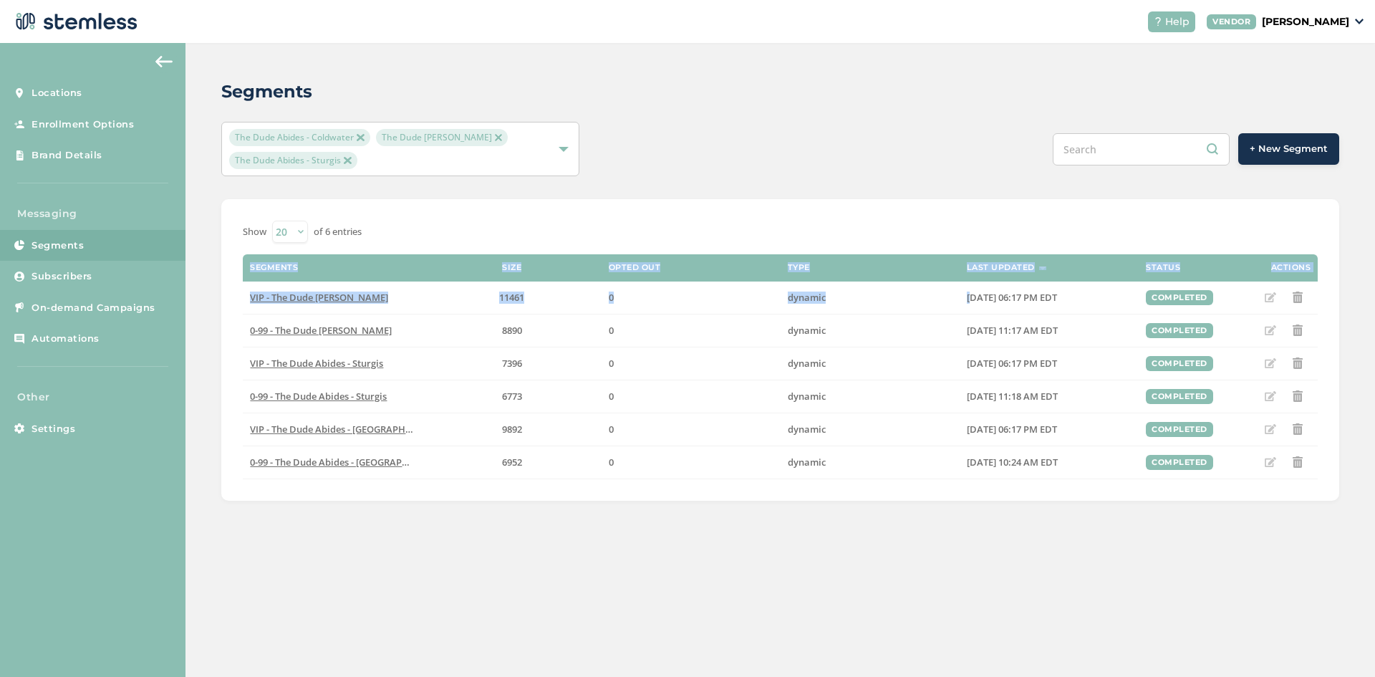
click at [1097, 486] on div "Show 20 50 100 of 6 entries Segments Size Opted Out Type Last Updated Status Ac…" at bounding box center [780, 349] width 1118 height 301
click at [1146, 531] on div "Segments The Dude Abides - Coldwater The Dude Abides - [GEOGRAPHIC_DATA] The Du…" at bounding box center [779, 289] width 1189 height 493
click at [386, 574] on div "Segments The Dude Abides - Coldwater The Dude Abides - [GEOGRAPHIC_DATA] The Du…" at bounding box center [779, 360] width 1189 height 634
